Goal: Information Seeking & Learning: Learn about a topic

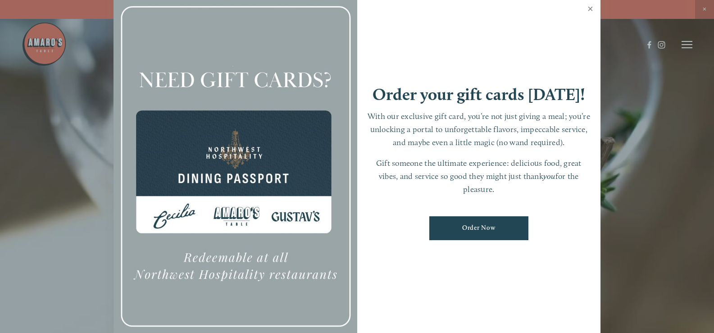
click at [589, 10] on link "Close" at bounding box center [591, 9] width 18 height 25
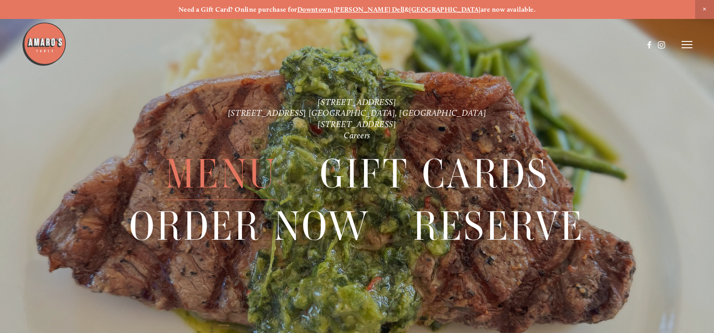
click at [224, 177] on span "Menu" at bounding box center [221, 174] width 112 height 52
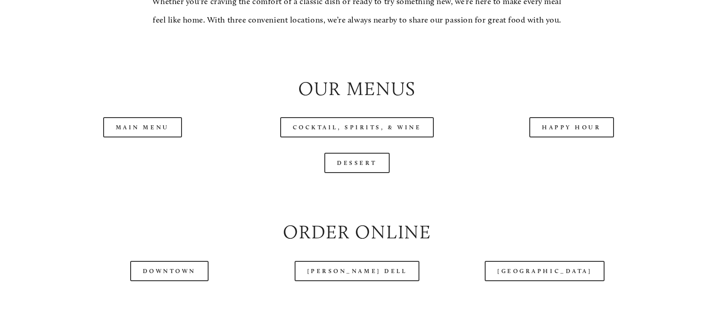
scroll to position [901, 0]
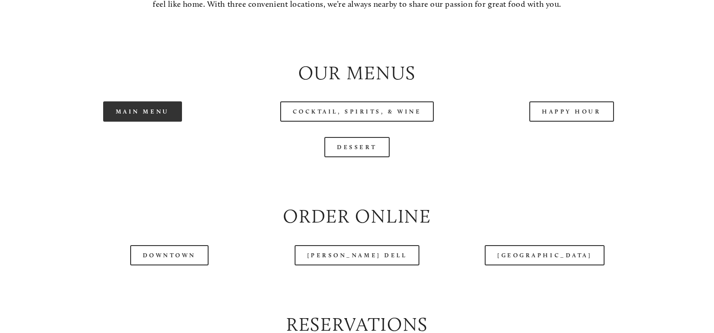
click at [143, 122] on link "Main Menu" at bounding box center [142, 111] width 79 height 20
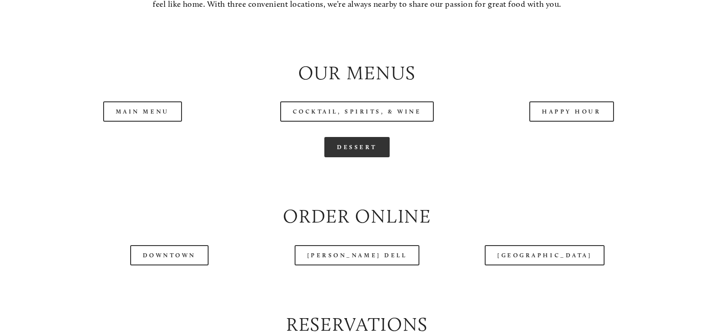
click at [355, 157] on link "Dessert" at bounding box center [356, 147] width 65 height 20
